Goal: Task Accomplishment & Management: Use online tool/utility

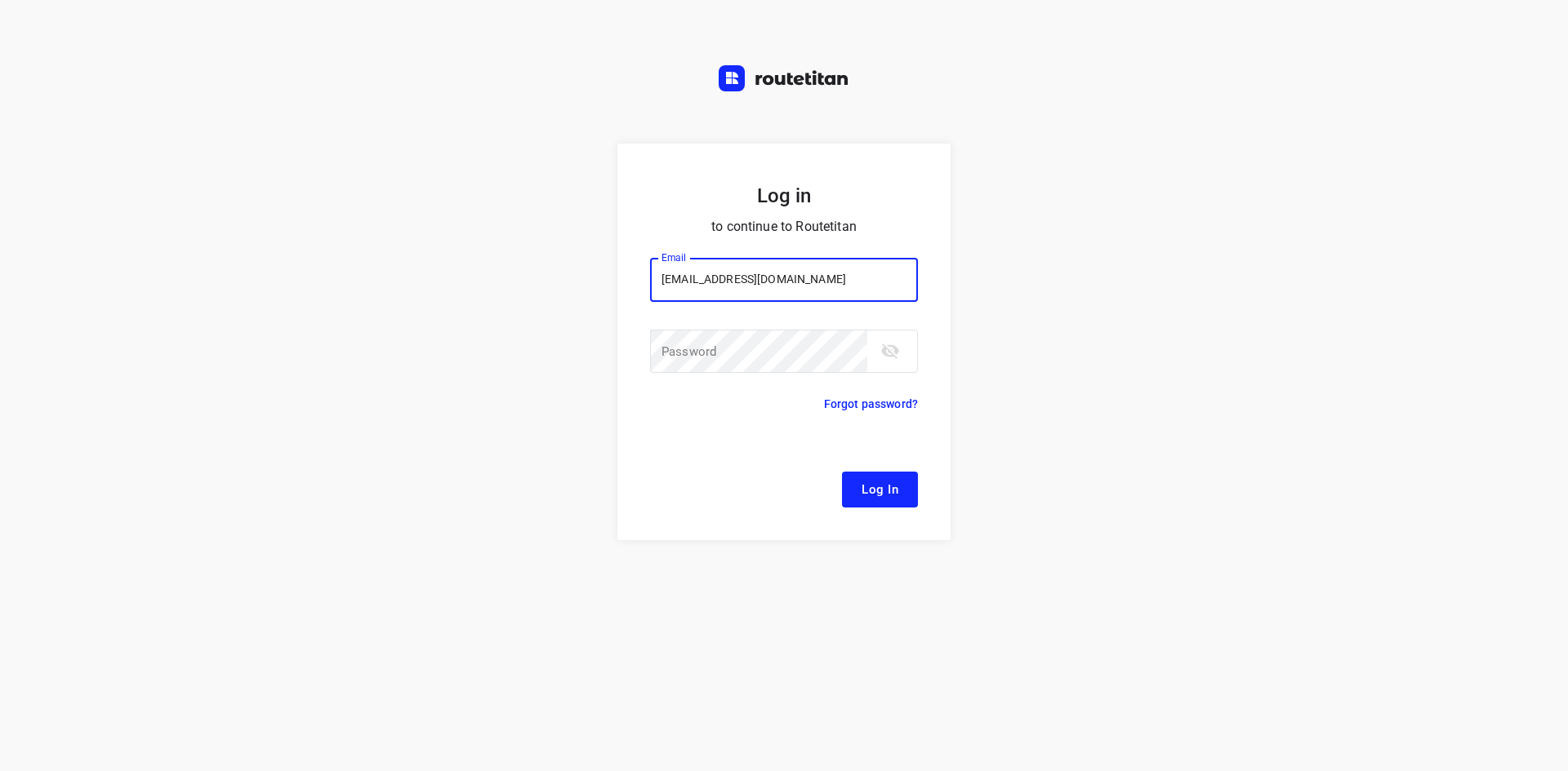
type input "[EMAIL_ADDRESS][DOMAIN_NAME]"
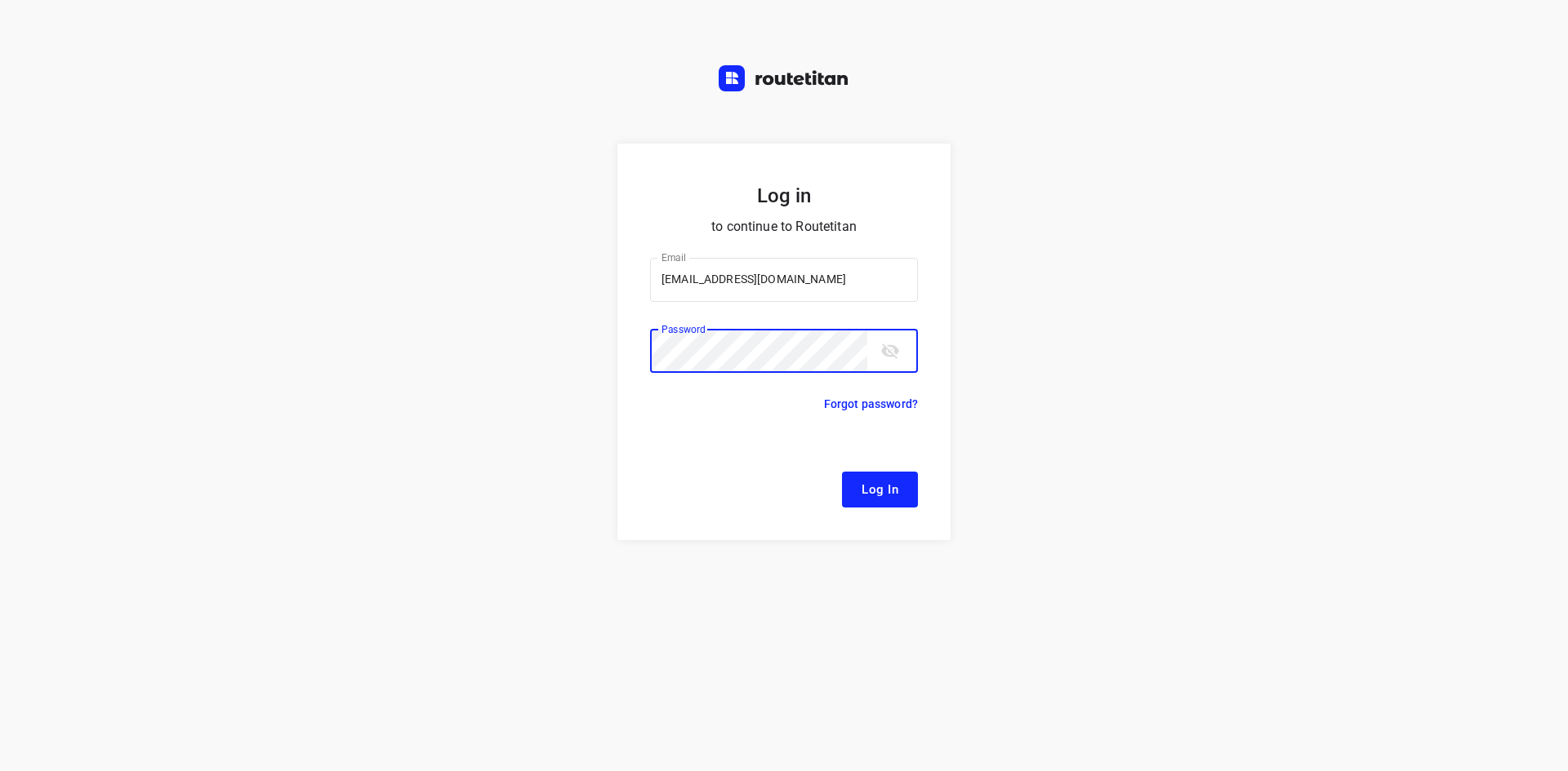
click at [841, 472] on button "Log In" at bounding box center [879, 489] width 76 height 36
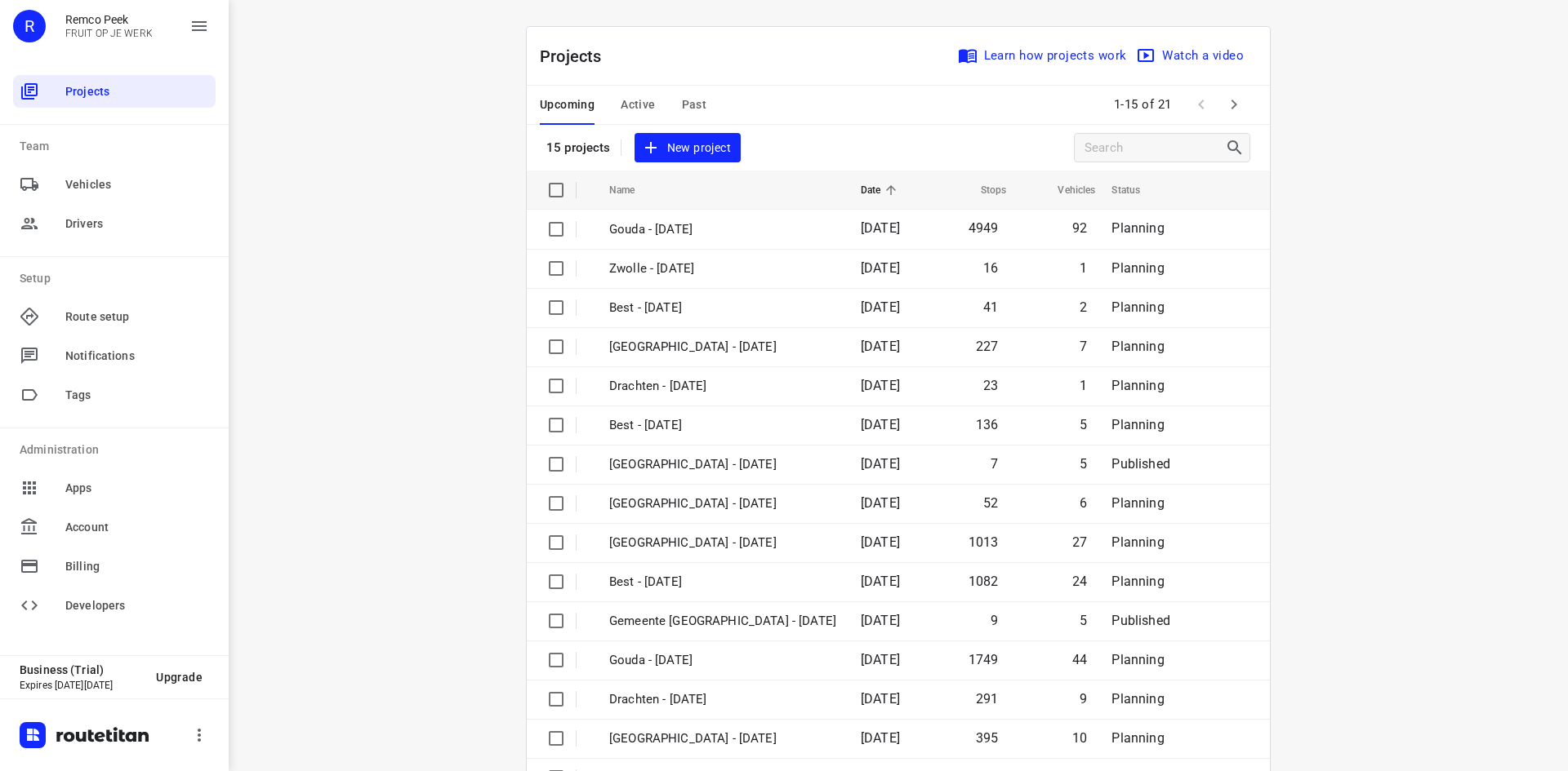
click at [627, 111] on span "Active" at bounding box center [637, 104] width 34 height 20
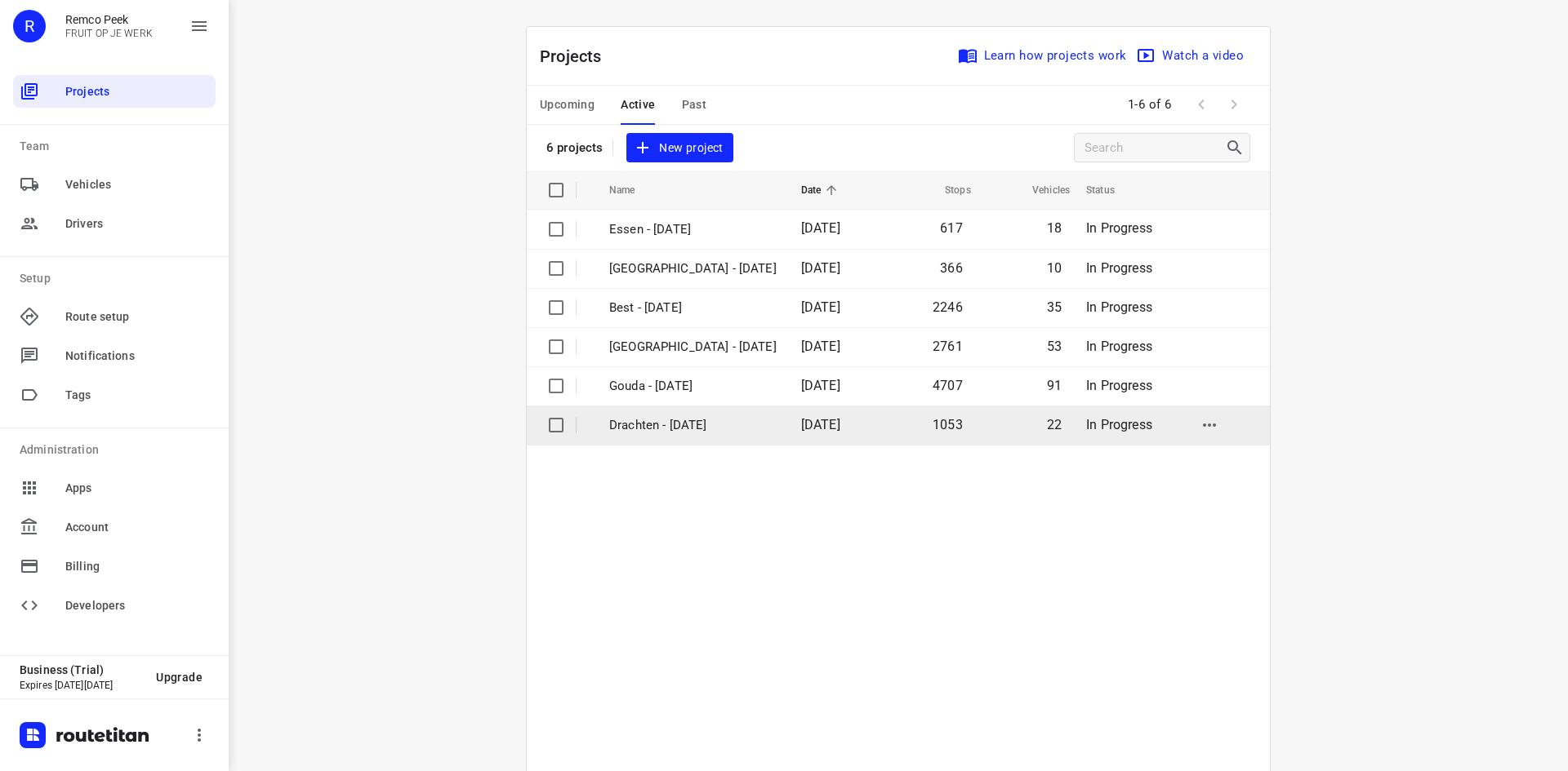
click at [661, 427] on p "Drachten - [DATE]" at bounding box center [692, 425] width 168 height 18
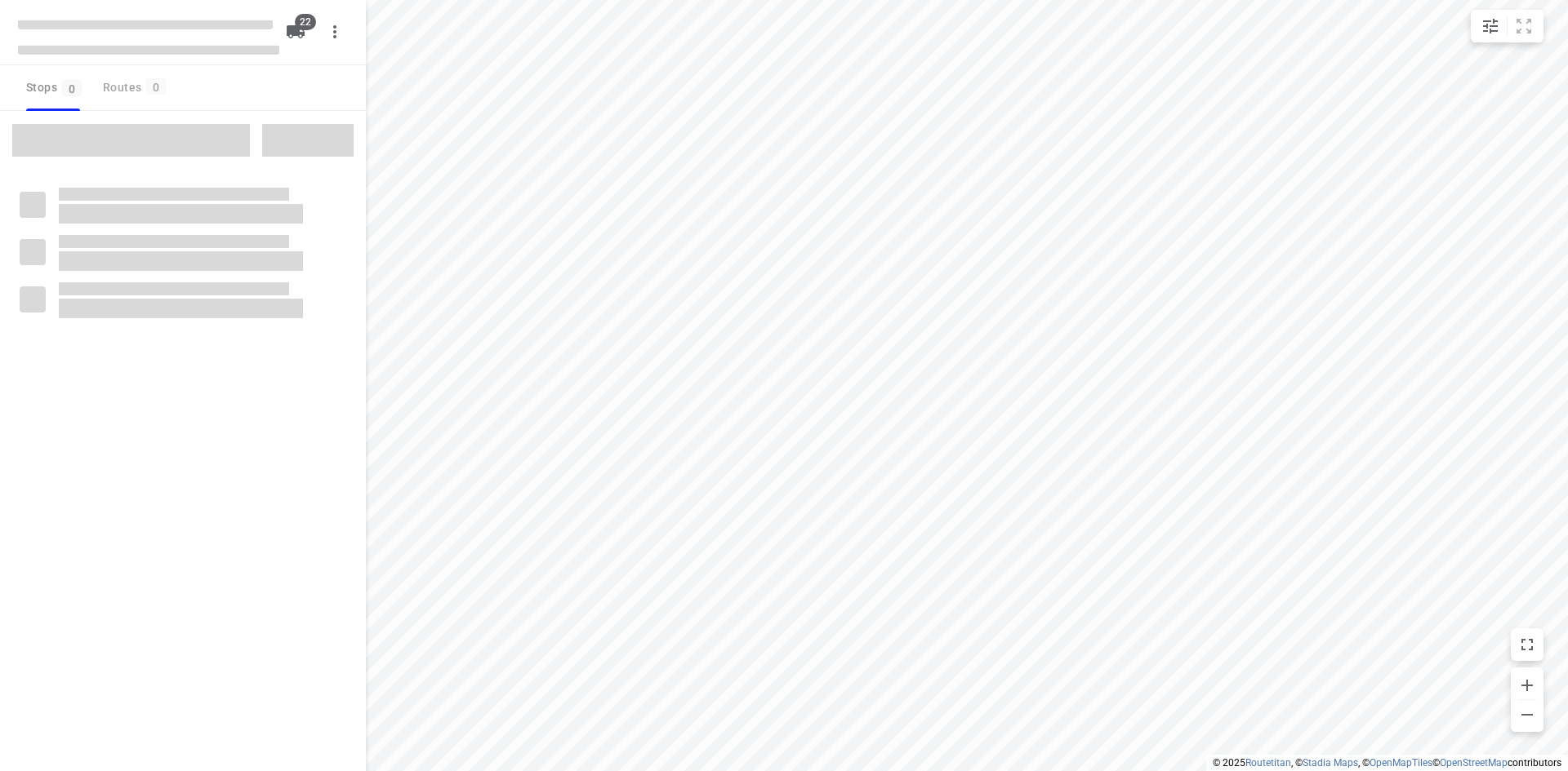
type input "distance"
checkbox input "true"
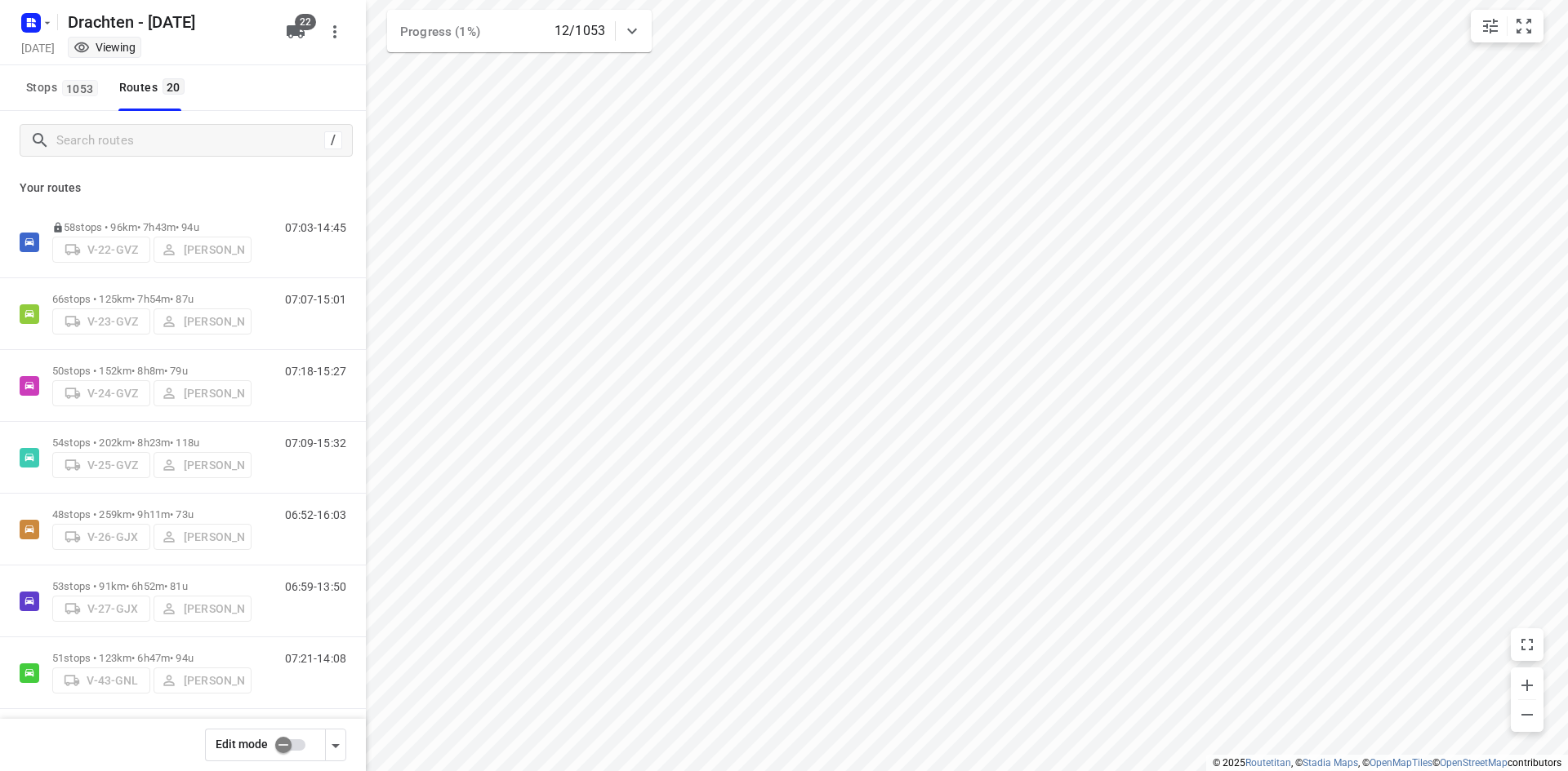
click at [279, 748] on input "checkbox" at bounding box center [283, 745] width 93 height 31
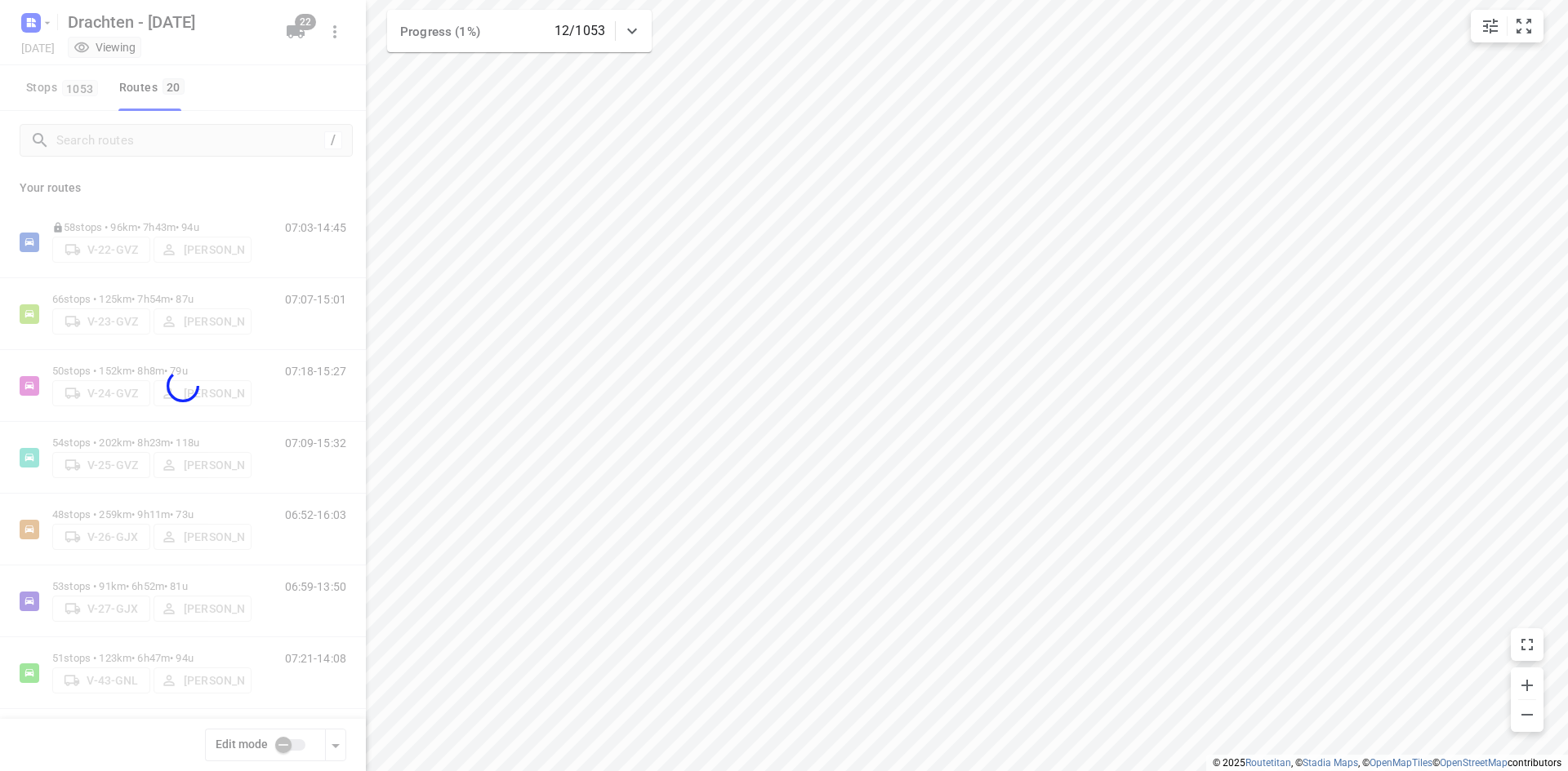
checkbox input "true"
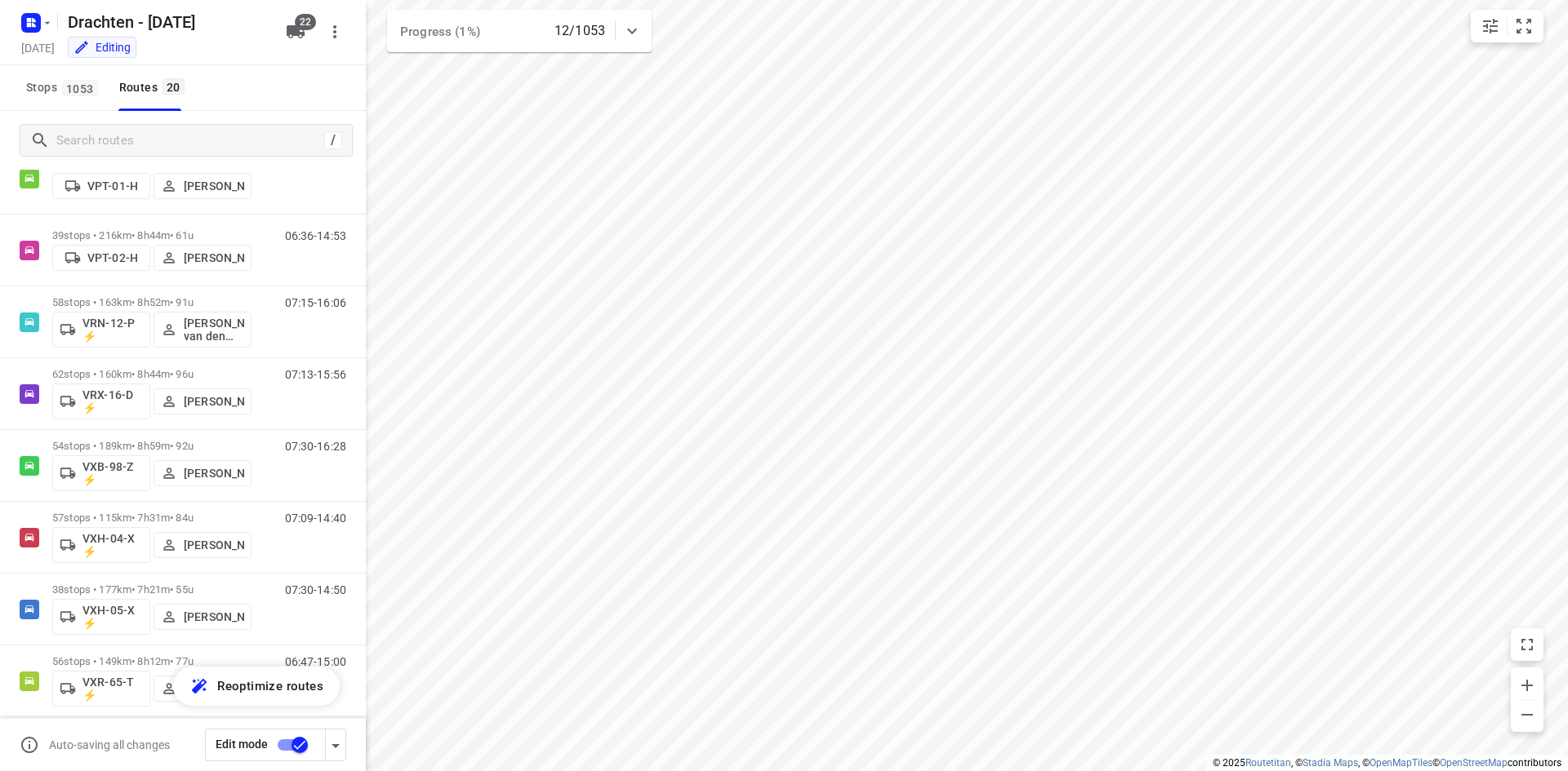
scroll to position [940, 0]
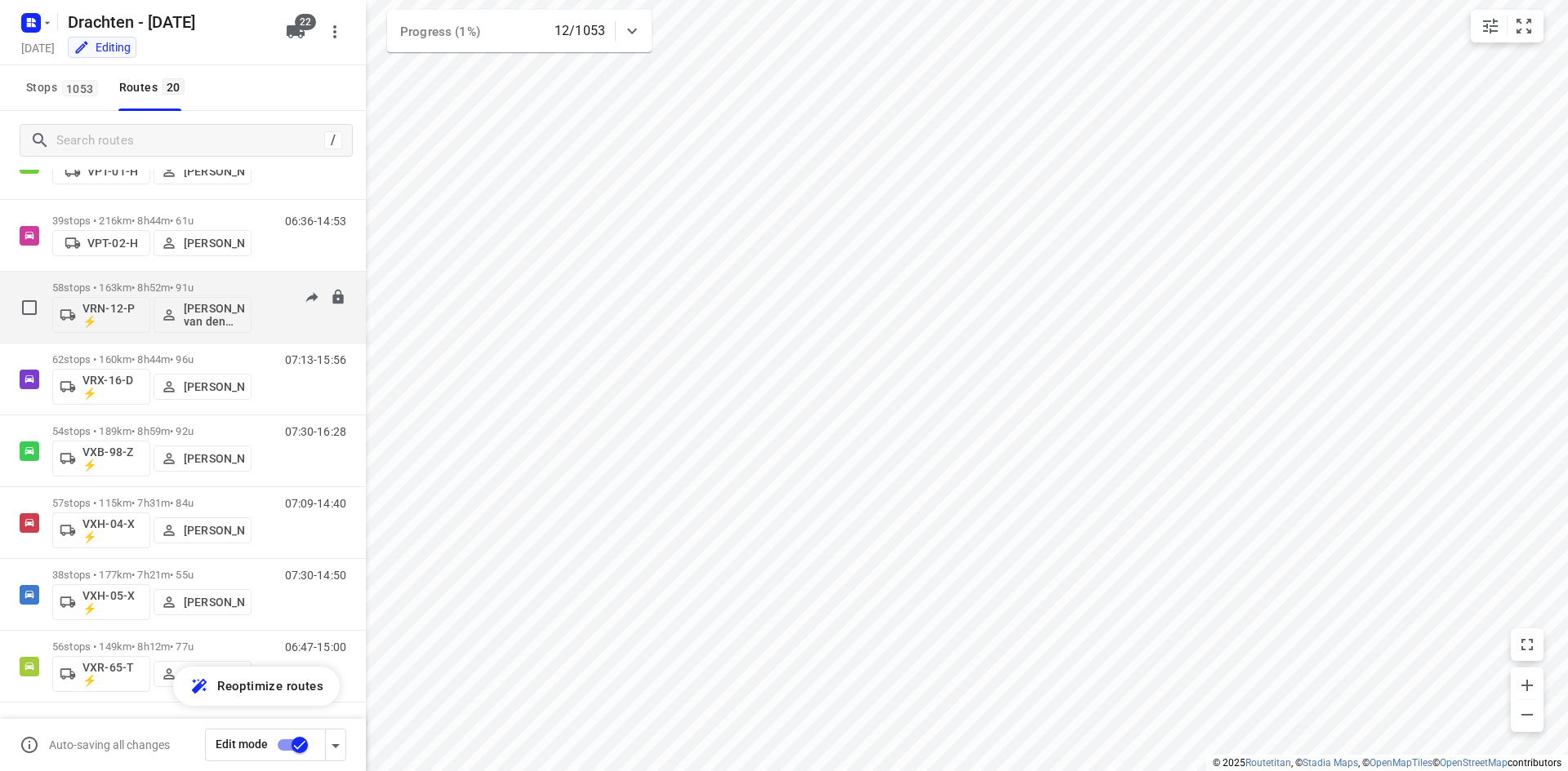
click at [160, 286] on p "58 stops • 163km • 8h52m • 91u" at bounding box center [152, 288] width 199 height 12
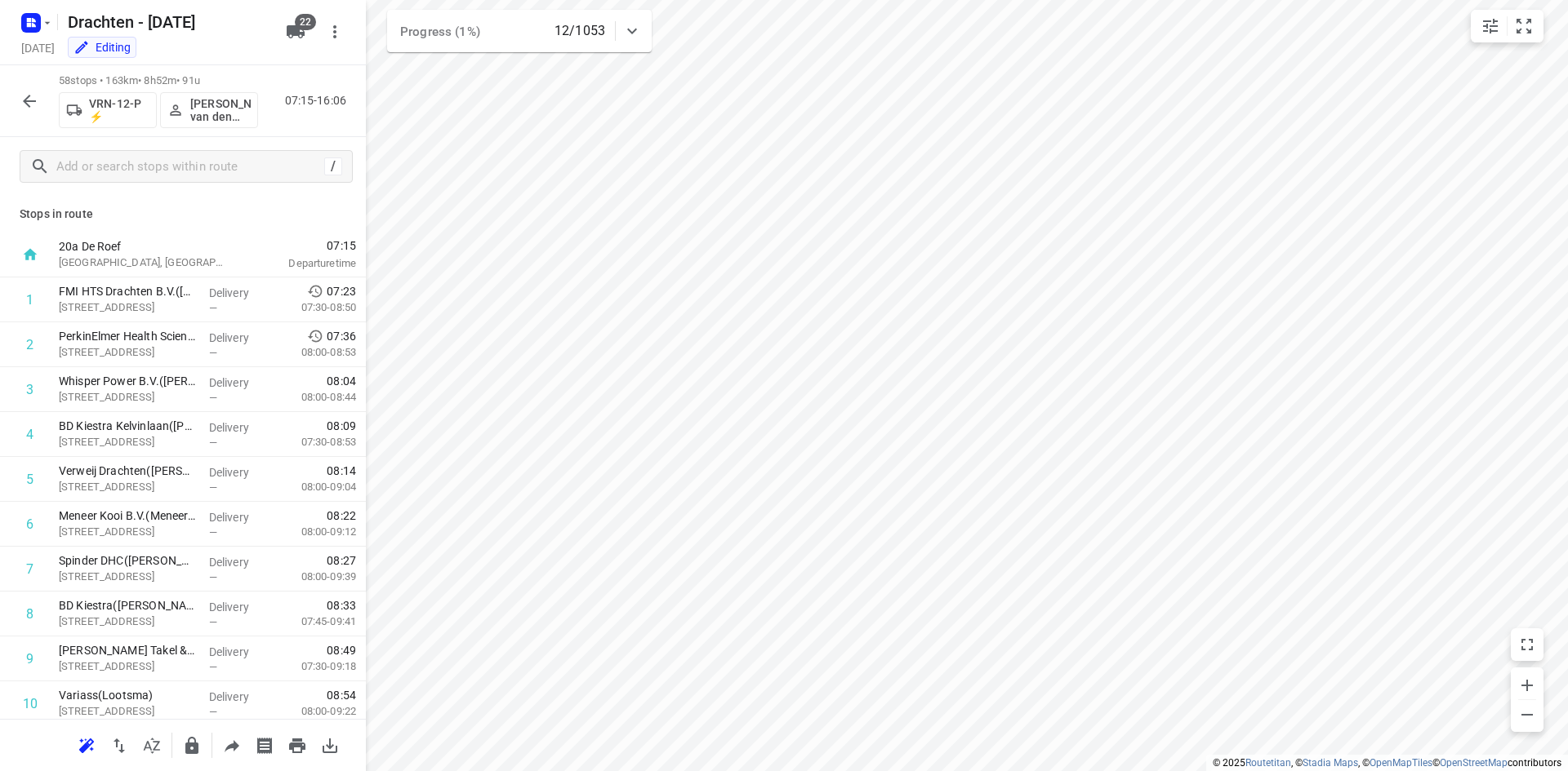
click at [202, 108] on p "[PERSON_NAME] van den [PERSON_NAME]" at bounding box center [220, 111] width 61 height 26
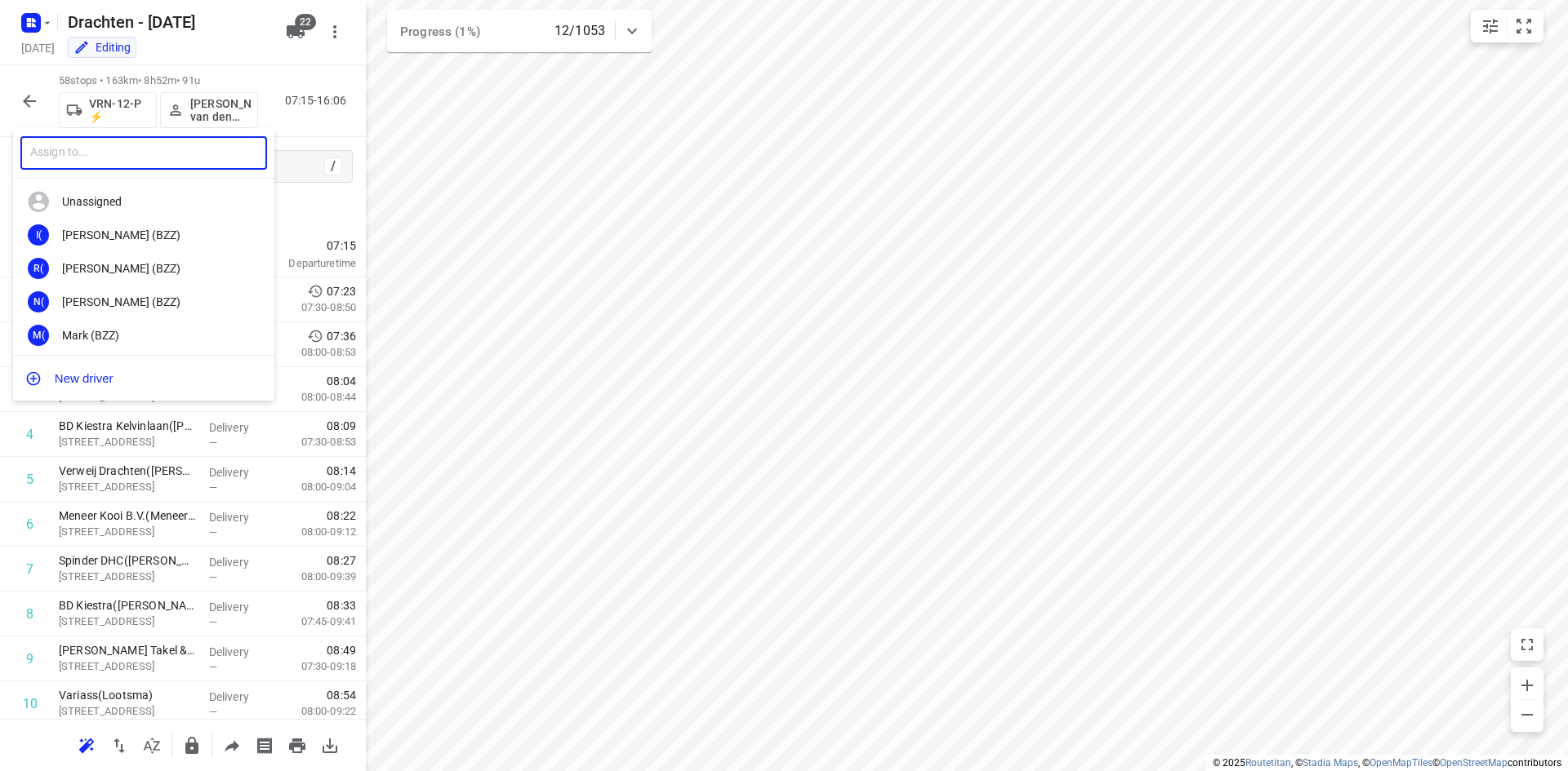
click at [204, 150] on input "text" at bounding box center [143, 153] width 247 height 33
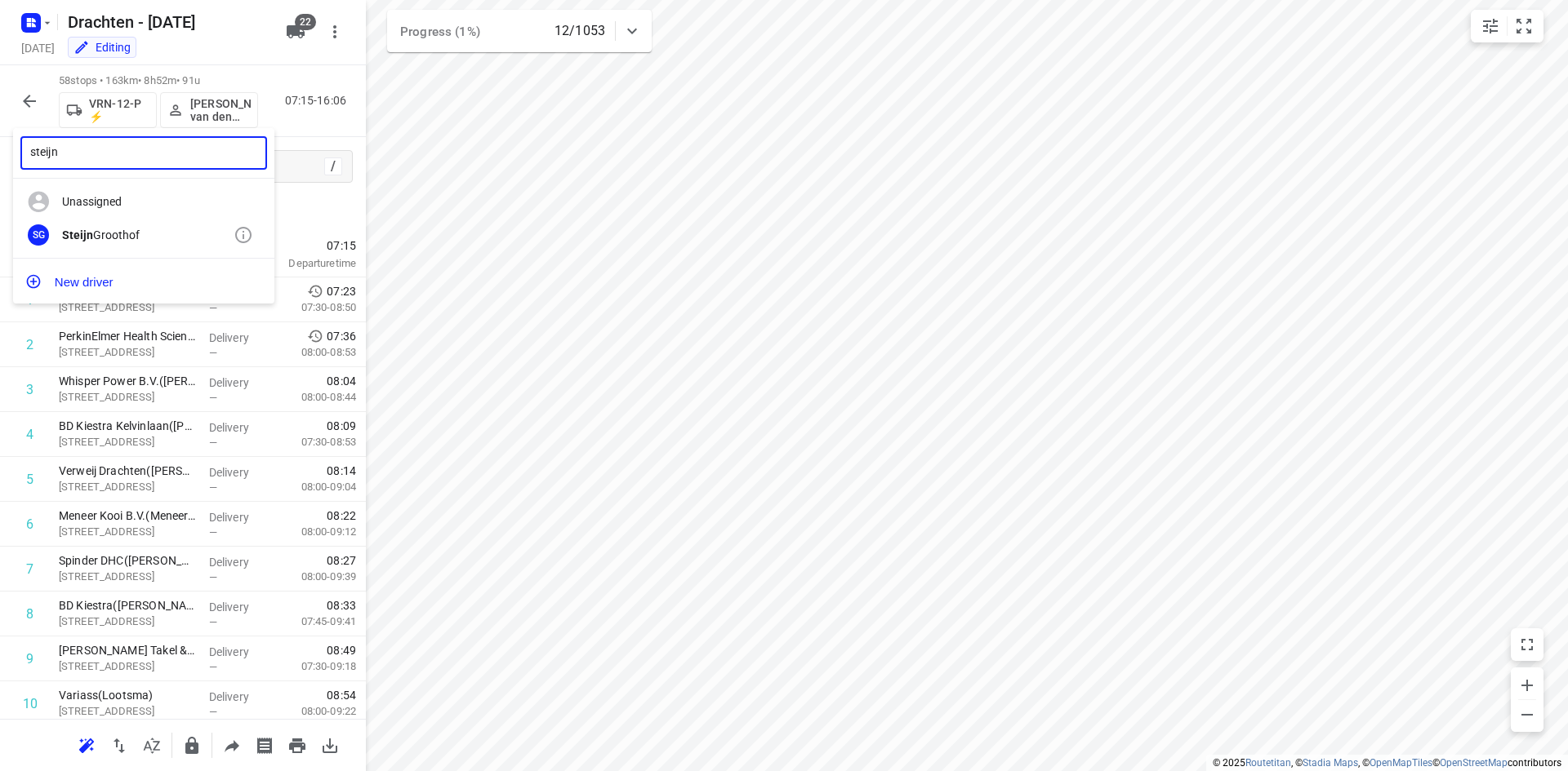
type input "steijn"
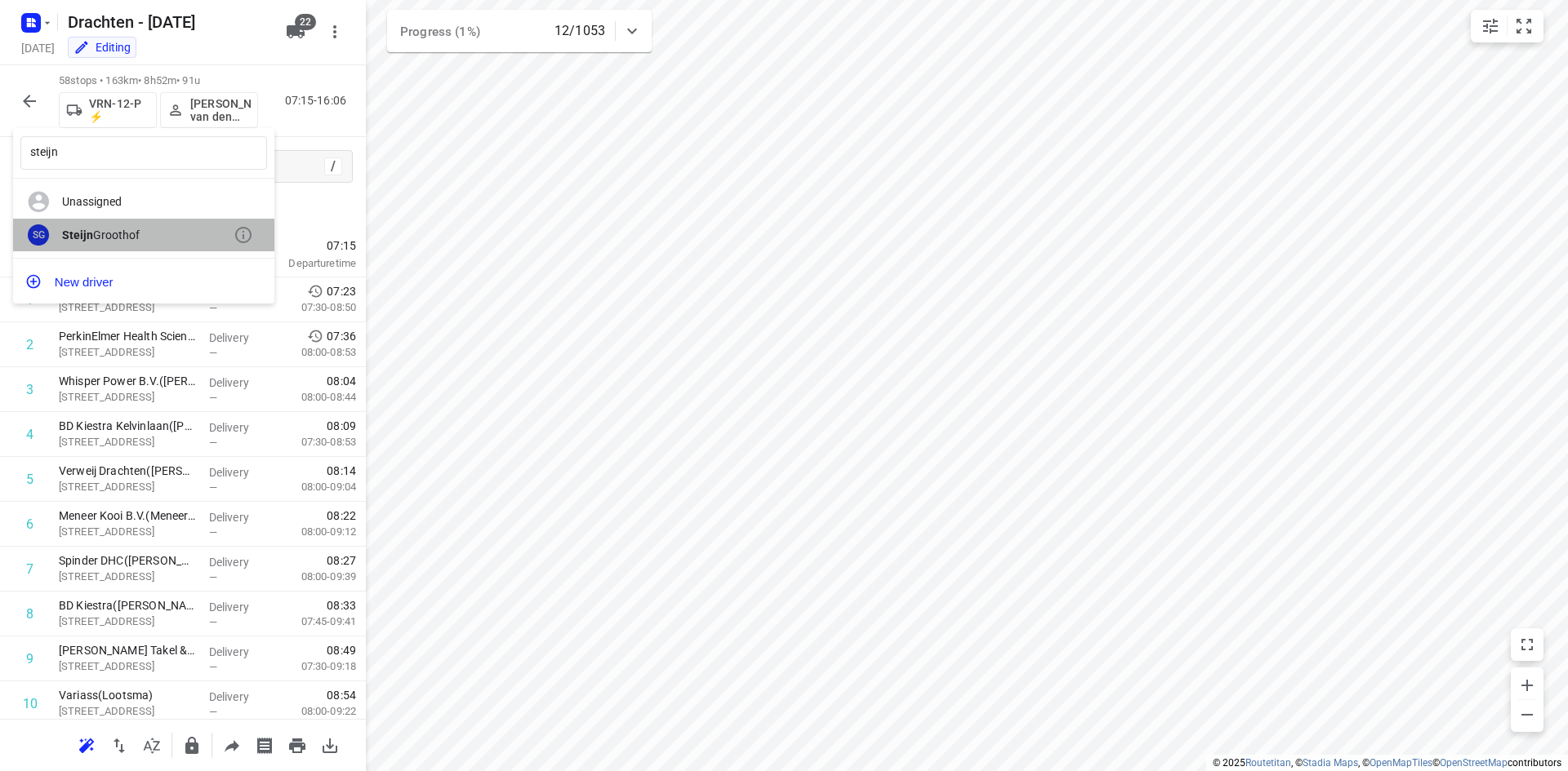
click at [124, 236] on div "[PERSON_NAME]" at bounding box center [147, 235] width 171 height 13
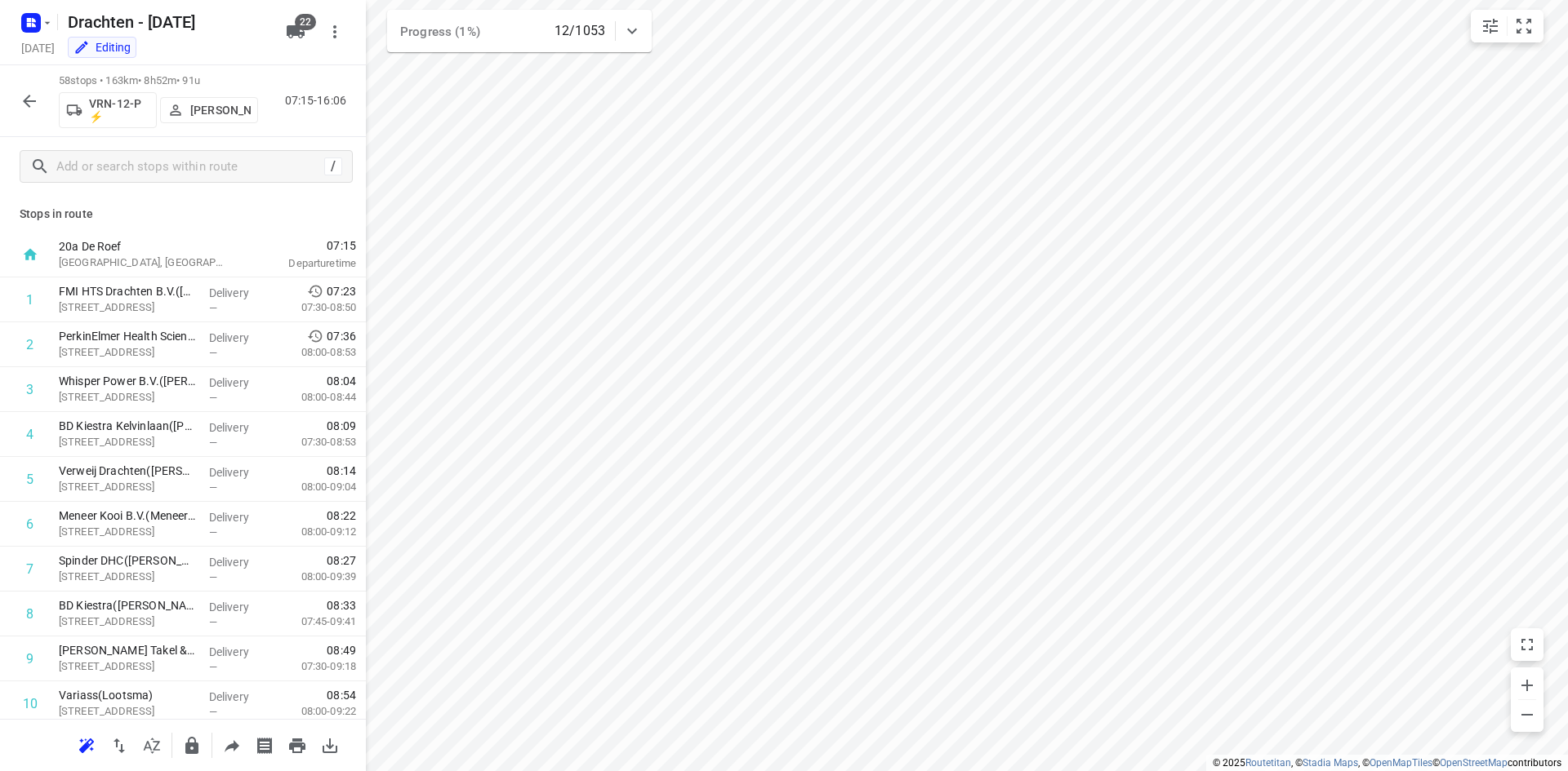
click at [35, 96] on icon "button" at bounding box center [29, 101] width 19 height 19
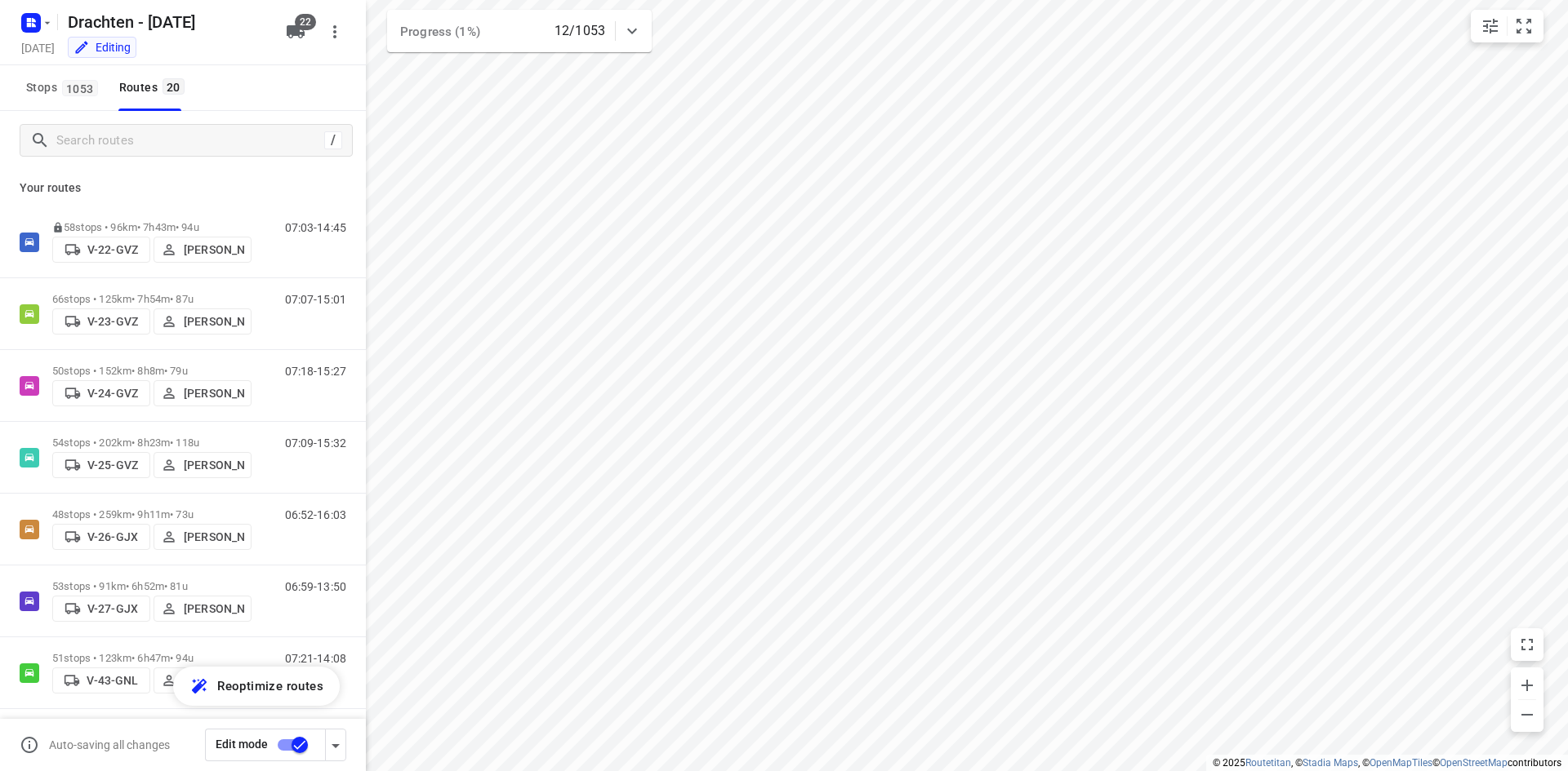
click at [300, 742] on input "checkbox" at bounding box center [299, 745] width 93 height 31
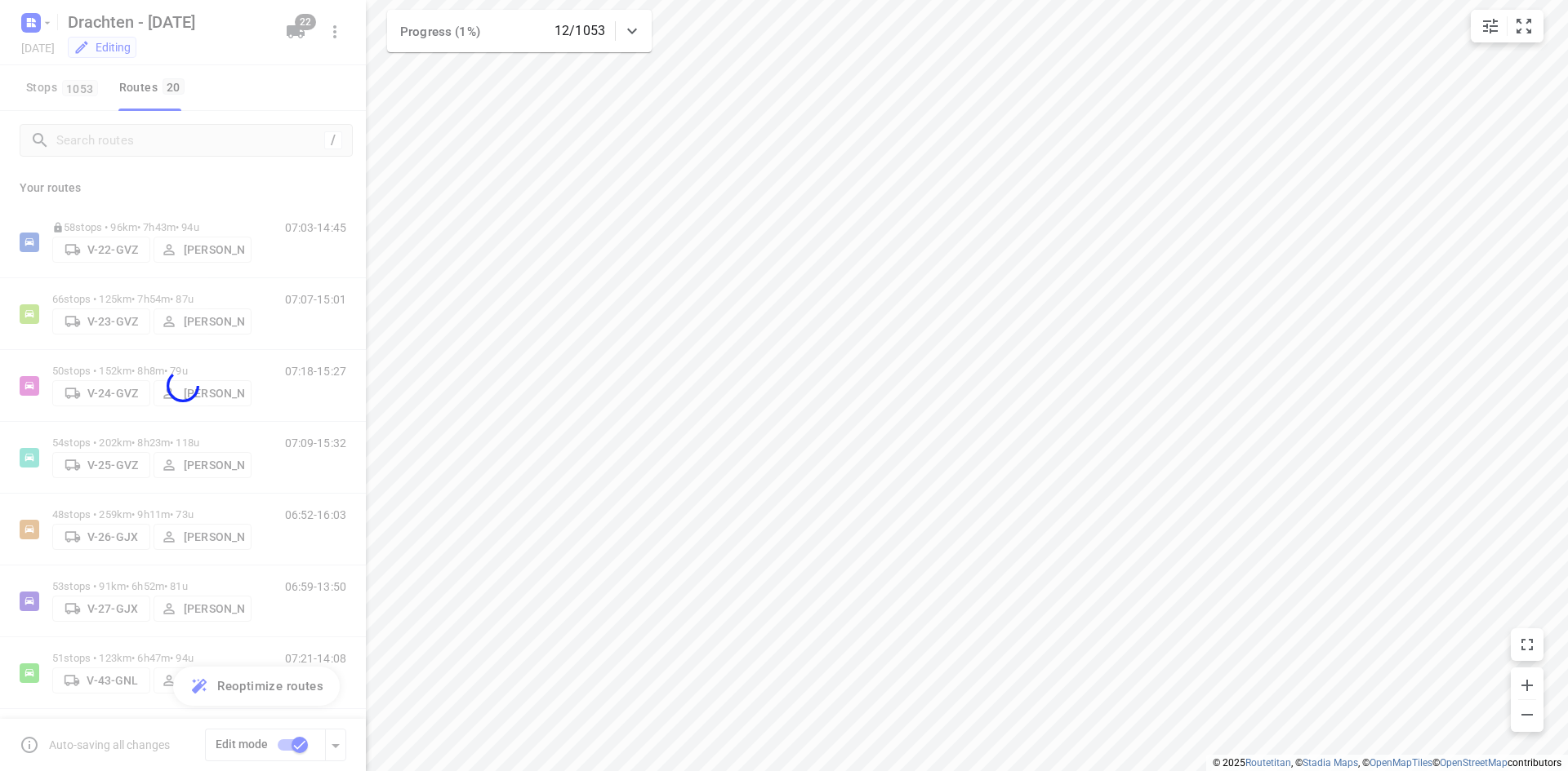
checkbox input "false"
